Goal: Task Accomplishment & Management: Manage account settings

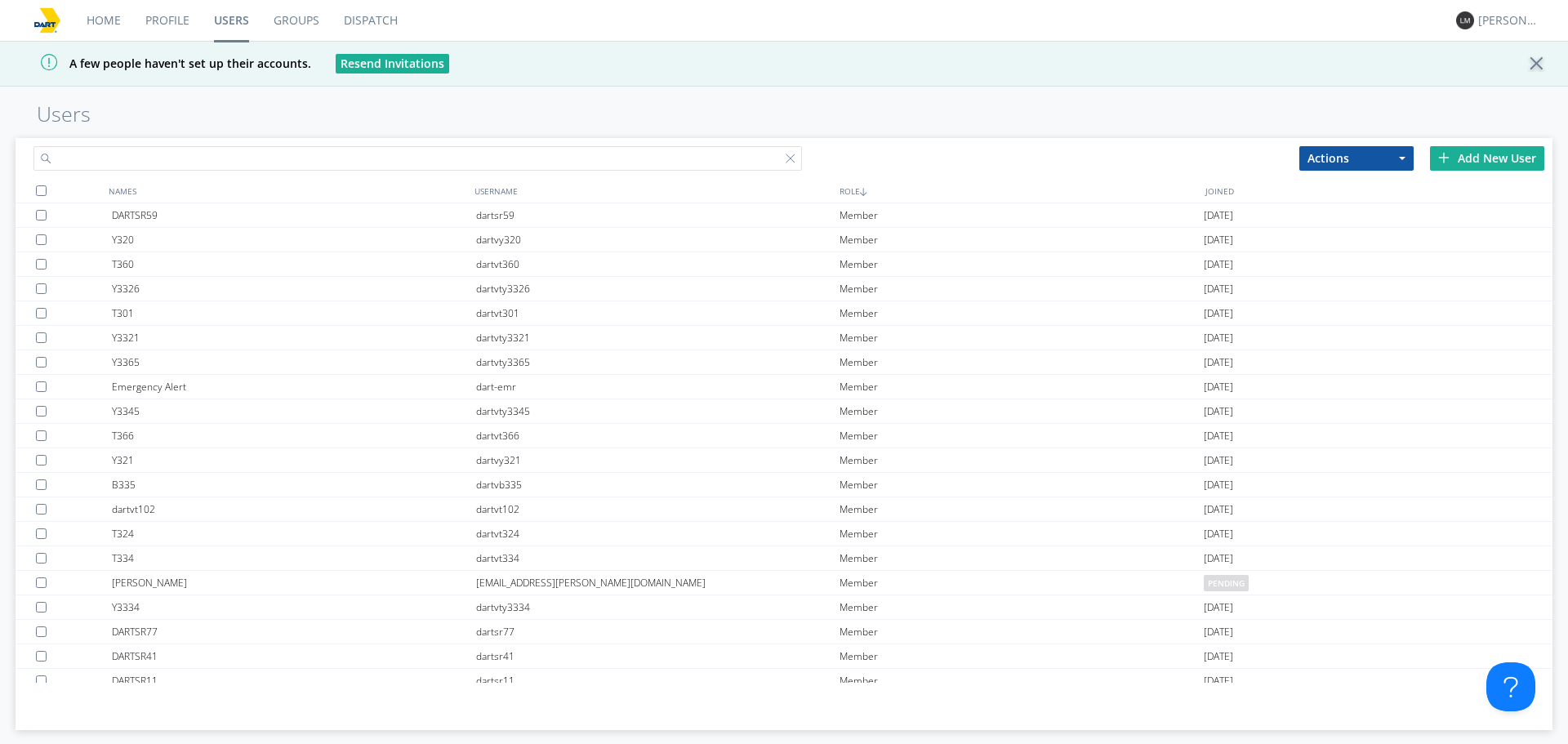
click at [441, 155] on input "text" at bounding box center [418, 159] width 769 height 25
type input "t355"
click at [1456, 159] on div "Add New User" at bounding box center [1487, 159] width 114 height 25
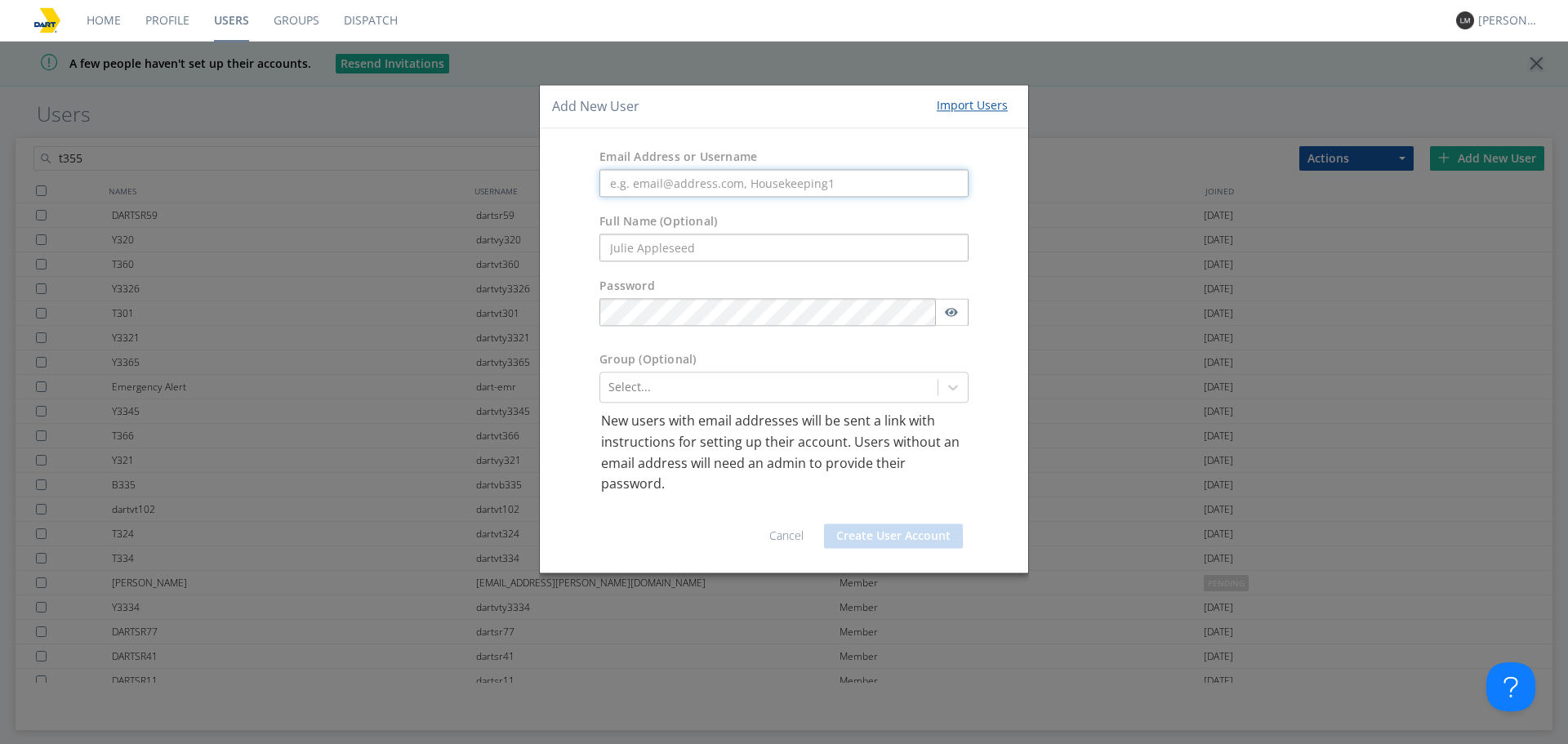
click at [693, 190] on input "text" at bounding box center [784, 184] width 369 height 28
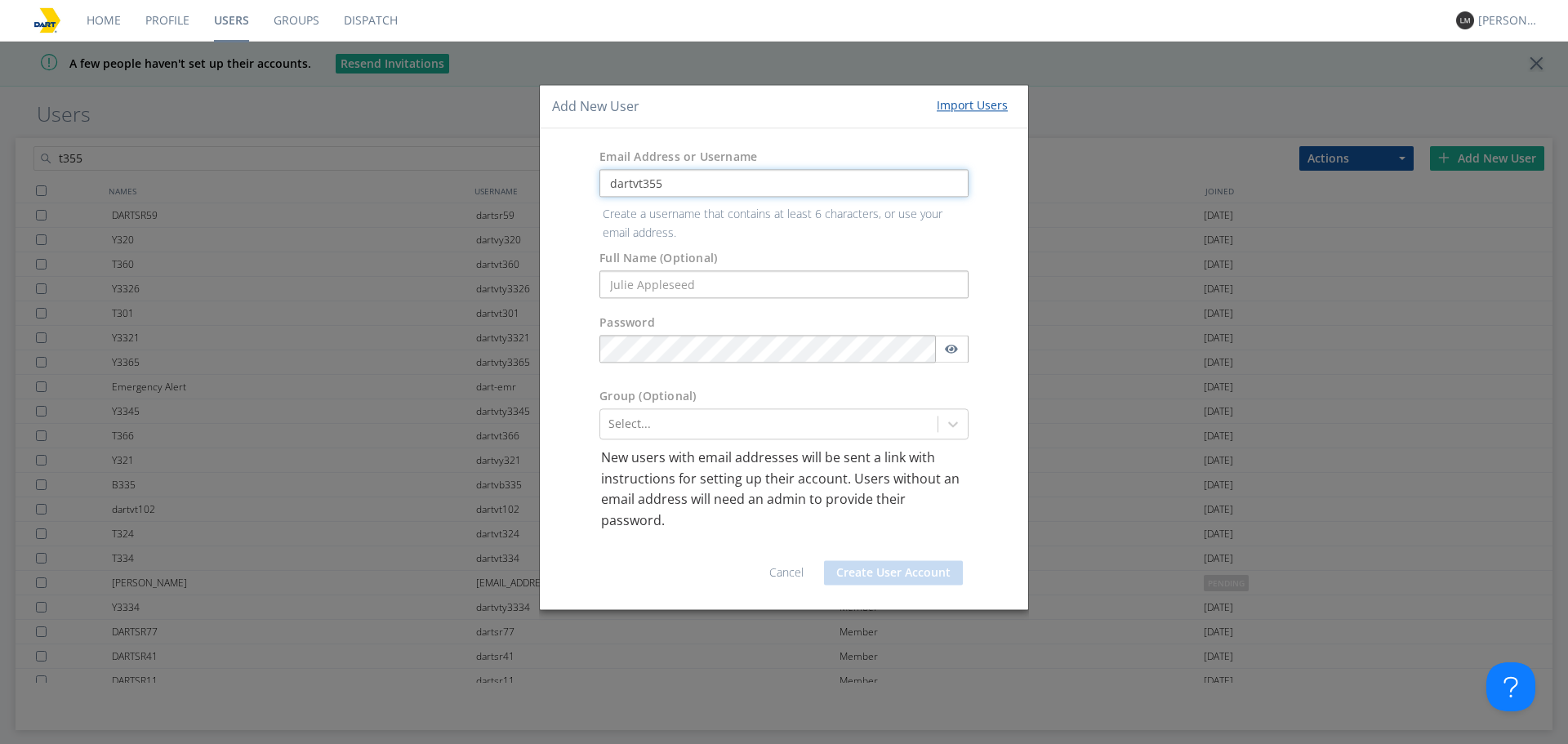
type input "dartvt355"
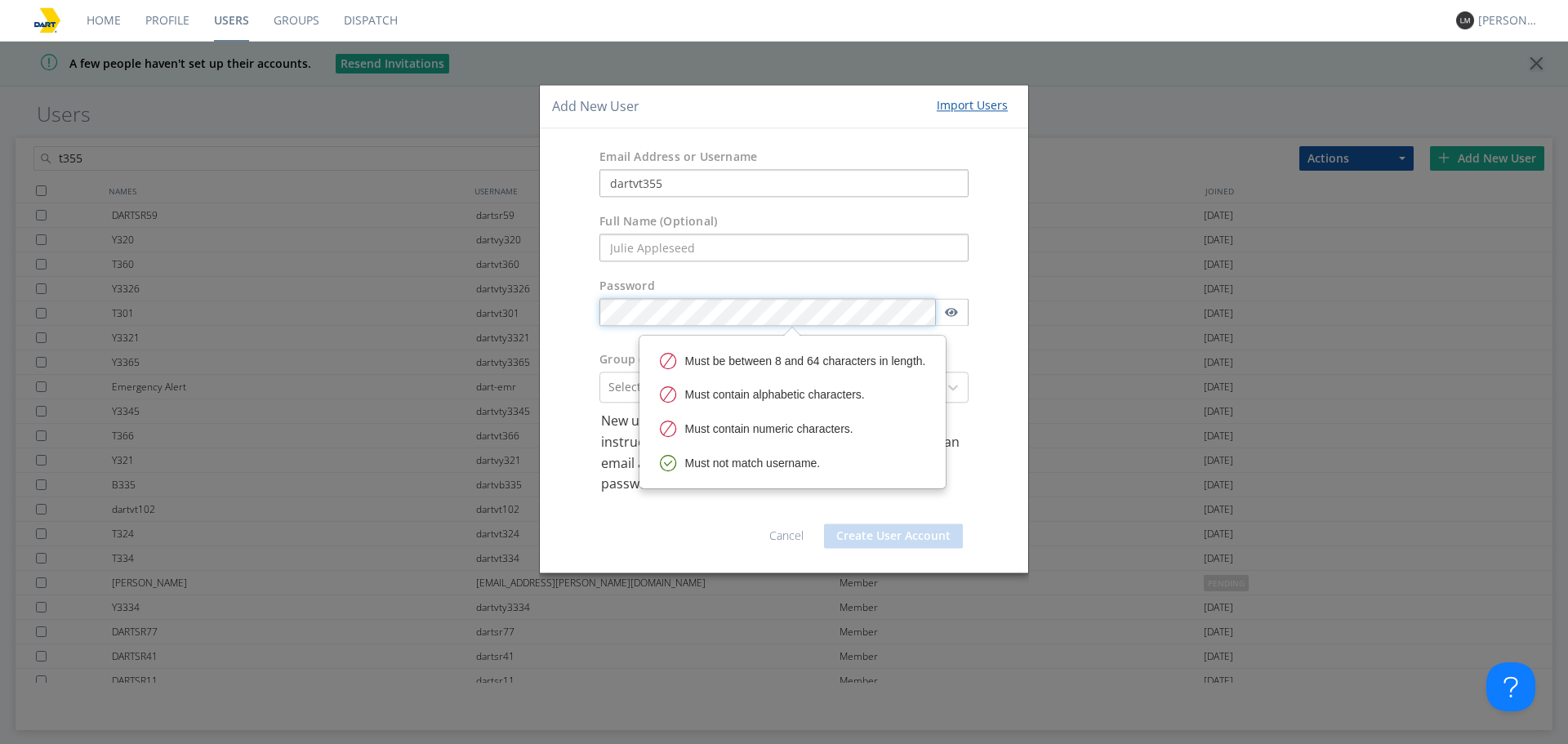
click at [677, 355] on body "Home Profile Users Groups Dispatch [PERSON_NAME] A few people haven't set up th…" at bounding box center [784, 372] width 1568 height 744
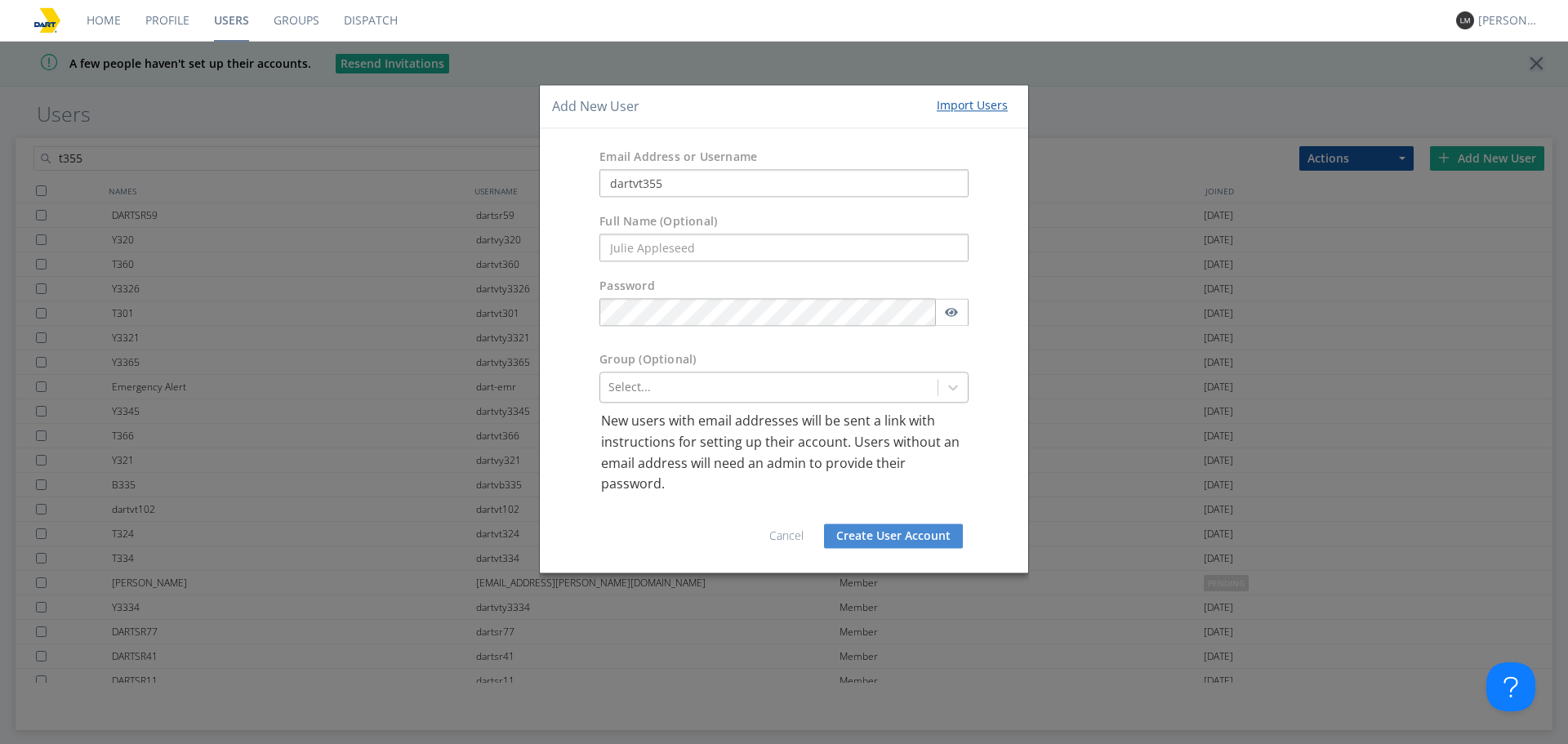
click at [631, 392] on div at bounding box center [769, 388] width 321 height 20
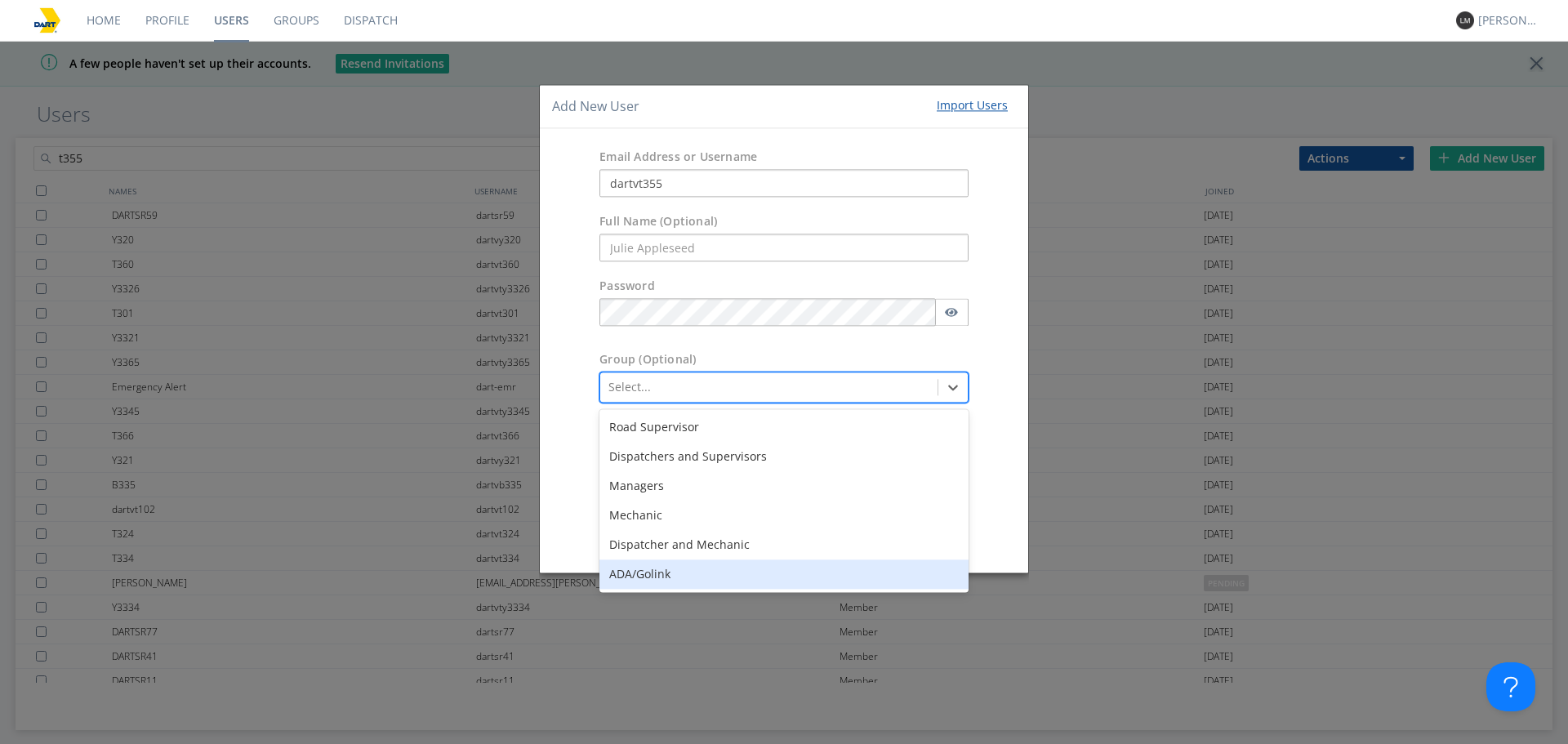
click at [622, 580] on div "ADA/Golink" at bounding box center [784, 575] width 369 height 30
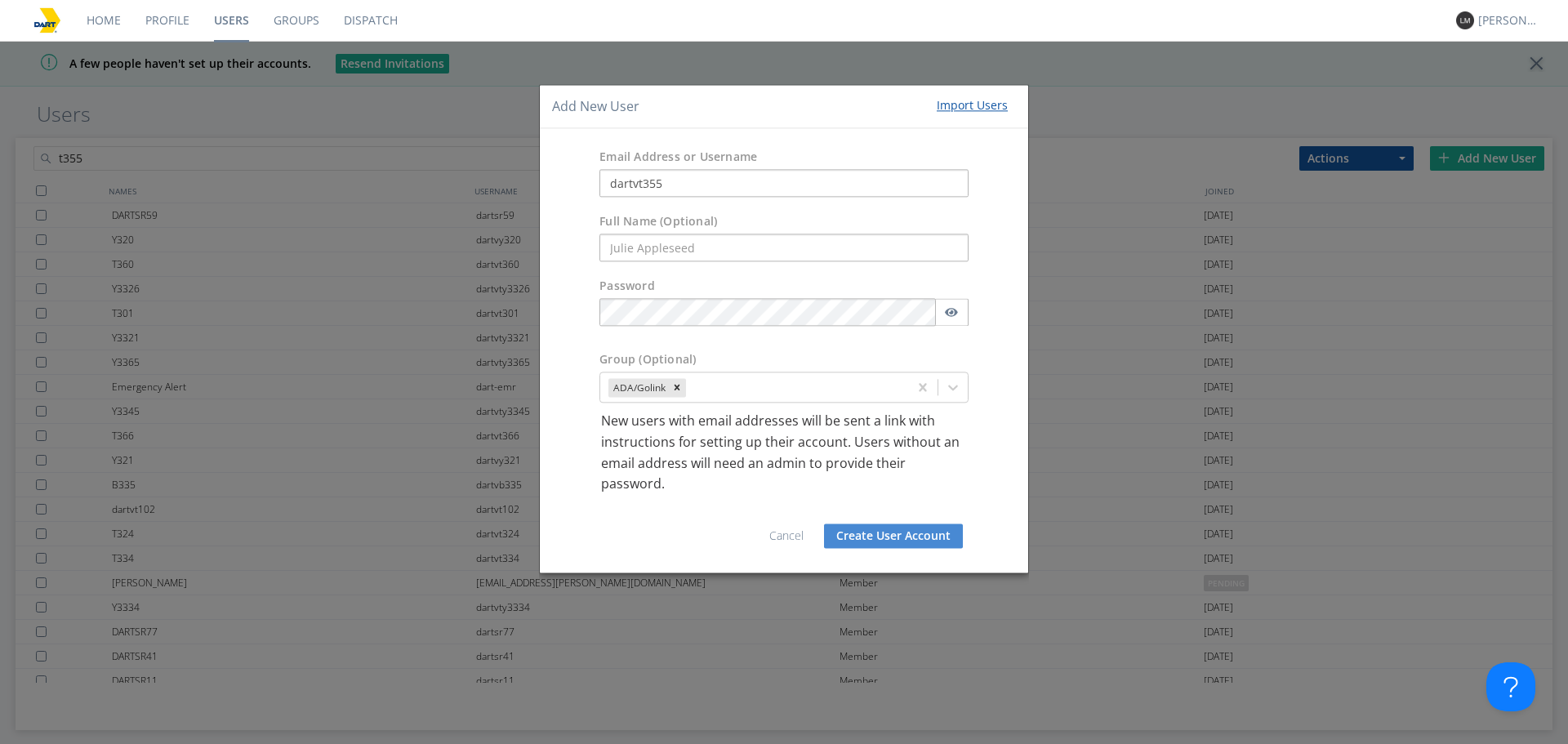
click at [897, 537] on button "Create User Account" at bounding box center [894, 536] width 139 height 25
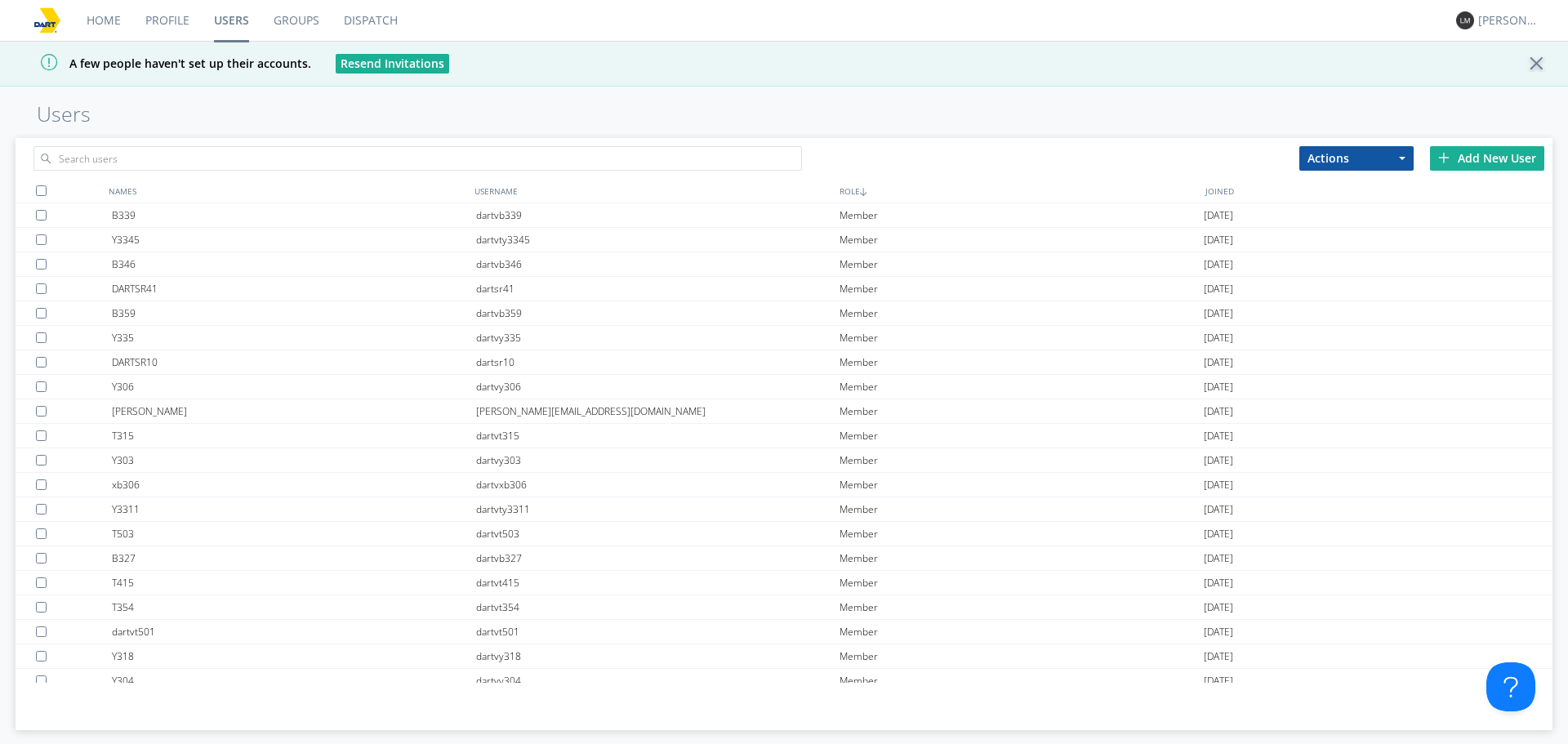
click at [1527, 57] on div at bounding box center [1541, 64] width 29 height 17
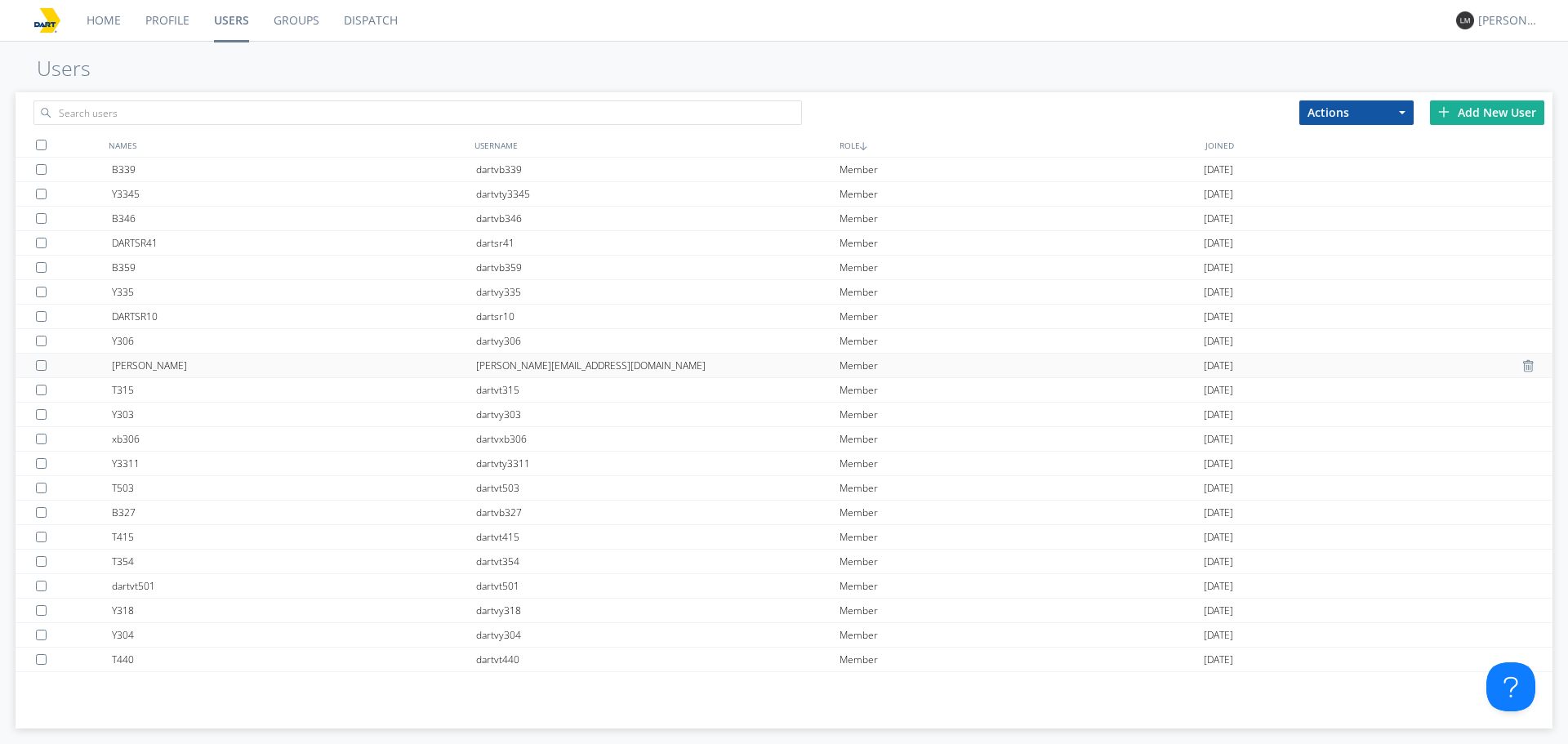
click at [51, 372] on div at bounding box center [74, 365] width 76 height 24
click at [489, 374] on div "[PERSON_NAME][EMAIL_ADDRESS][DOMAIN_NAME]" at bounding box center [658, 365] width 365 height 24
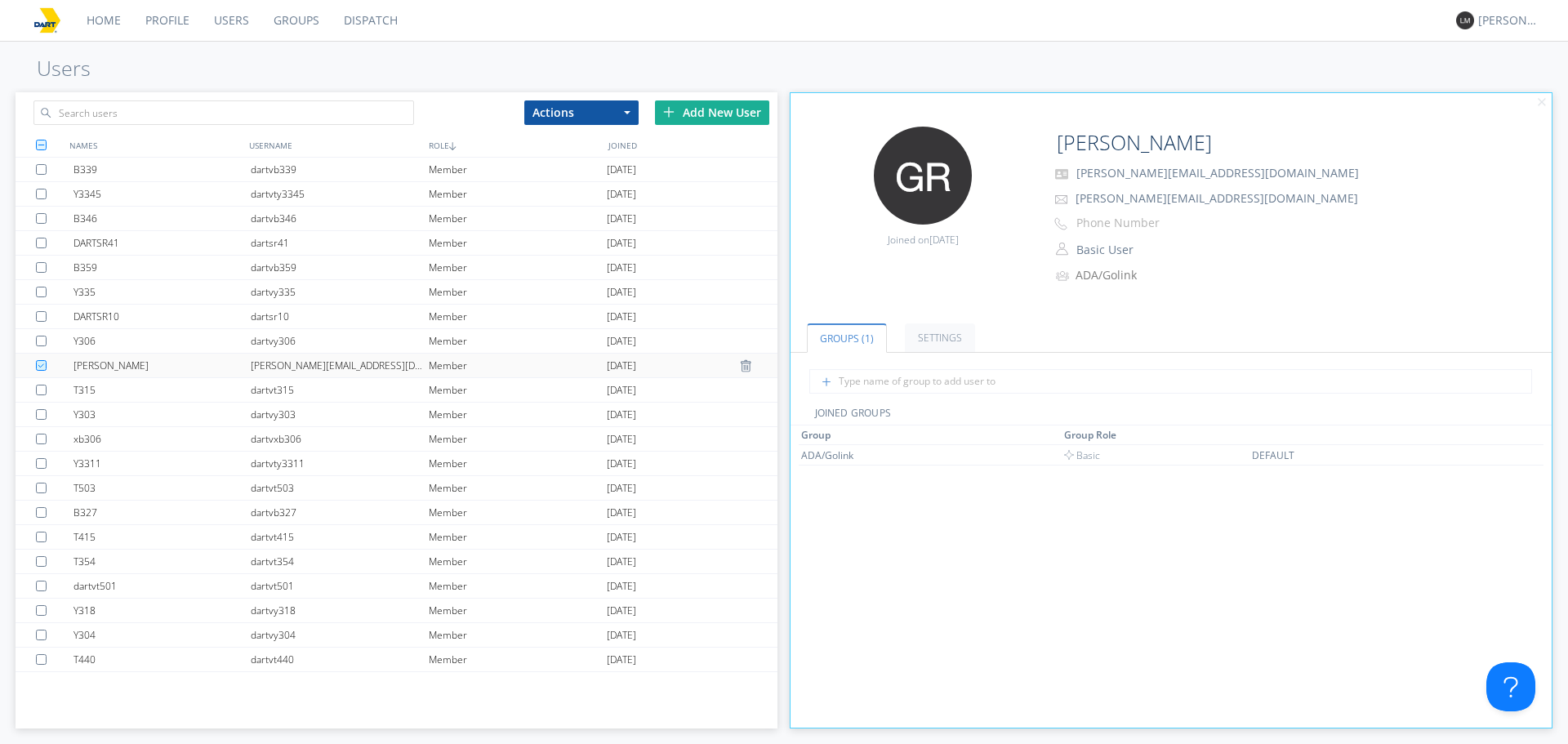
click at [732, 368] on div "[DATE]" at bounding box center [695, 365] width 178 height 24
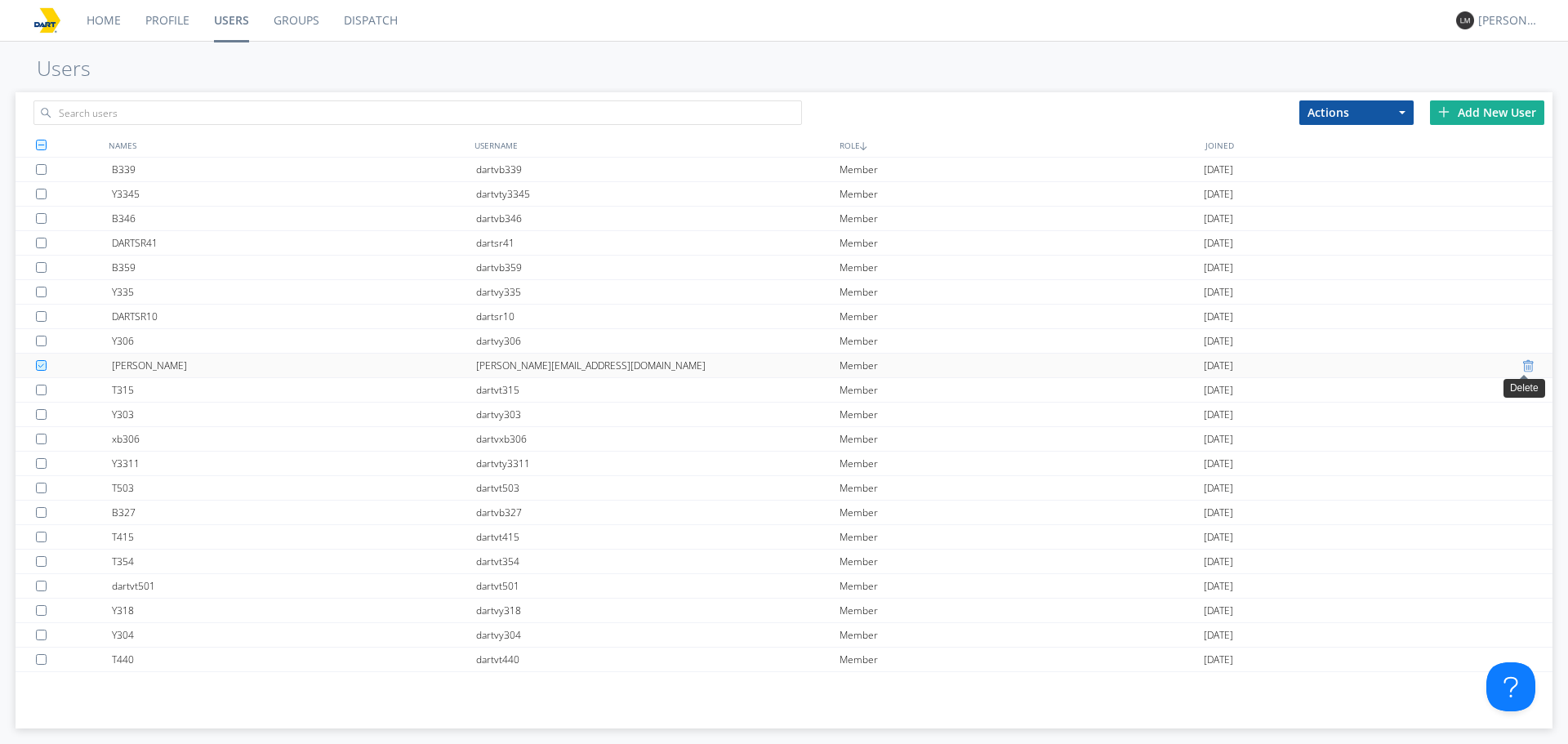
click at [1525, 361] on div at bounding box center [1530, 366] width 17 height 13
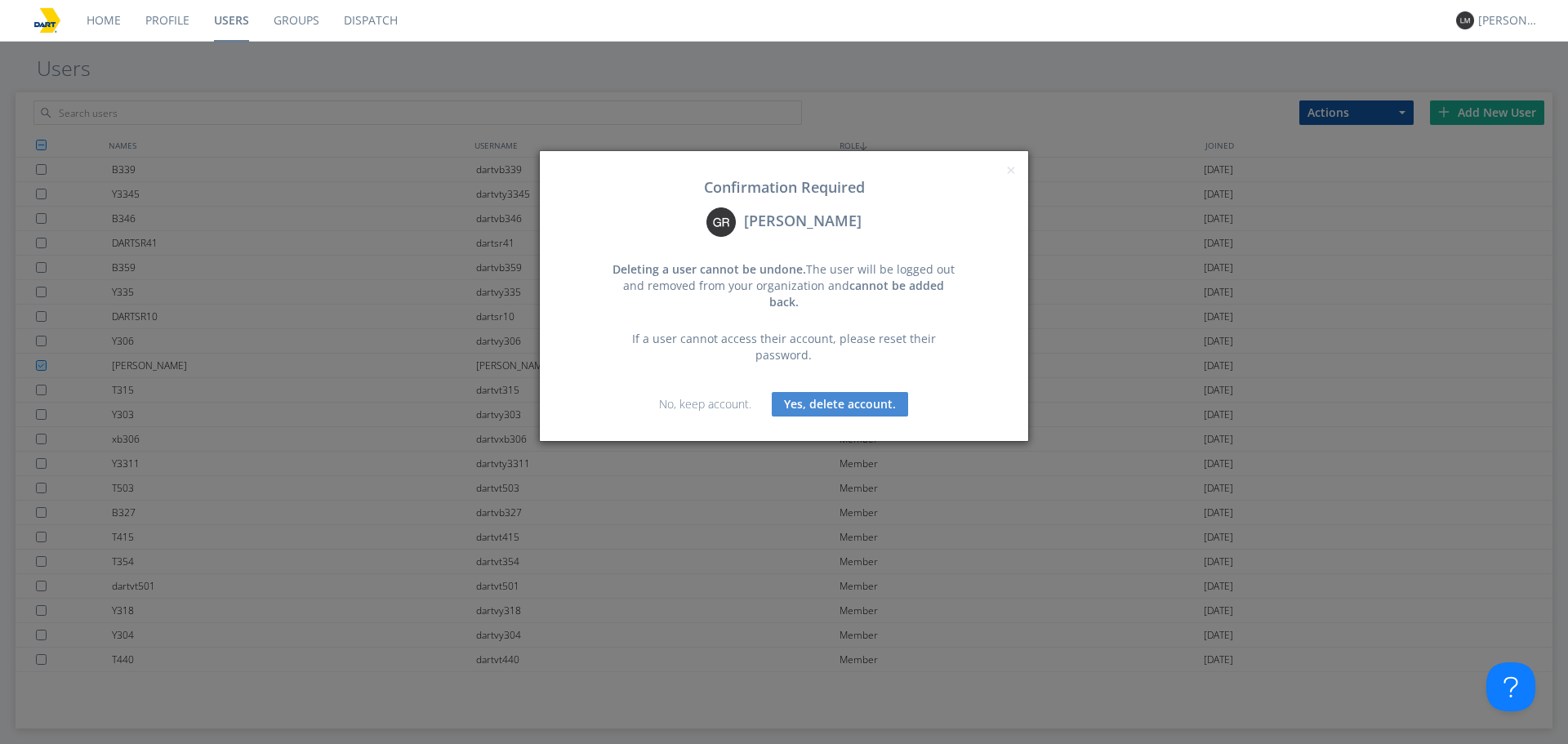
click at [889, 392] on button "Yes, delete account." at bounding box center [840, 404] width 136 height 25
